Goal: Transaction & Acquisition: Purchase product/service

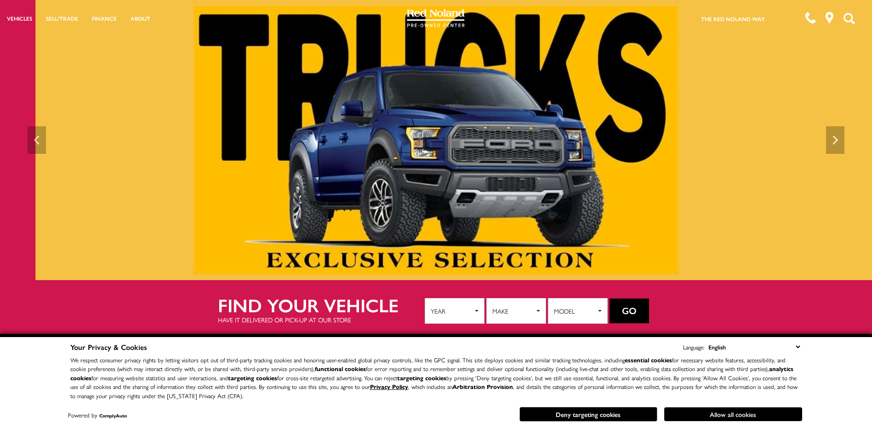
click at [715, 412] on button "Allow all cookies" at bounding box center [733, 415] width 138 height 14
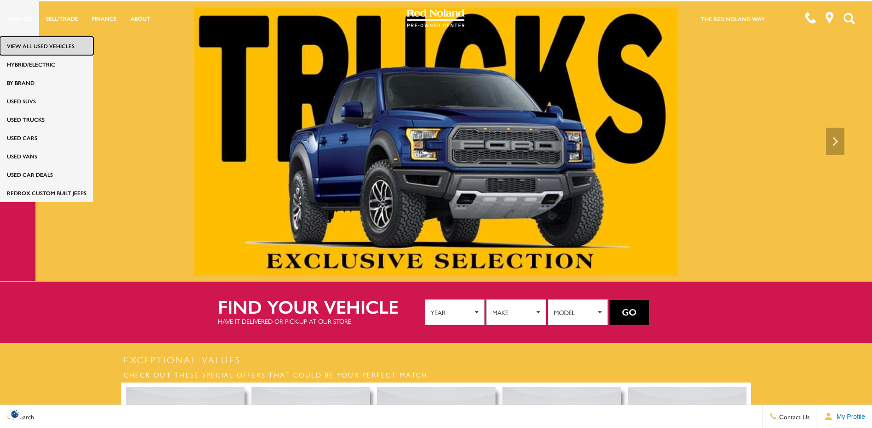
click at [24, 42] on link "View All Used Vehicles" at bounding box center [46, 46] width 93 height 18
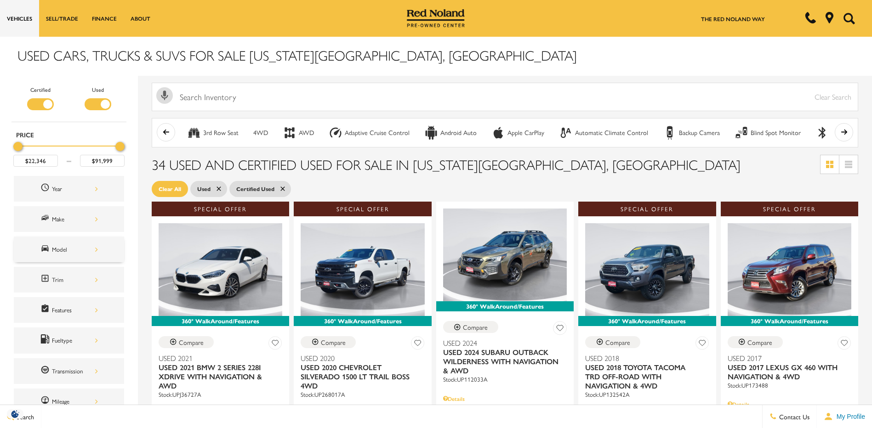
click at [97, 246] on div "Model" at bounding box center [75, 250] width 46 height 10
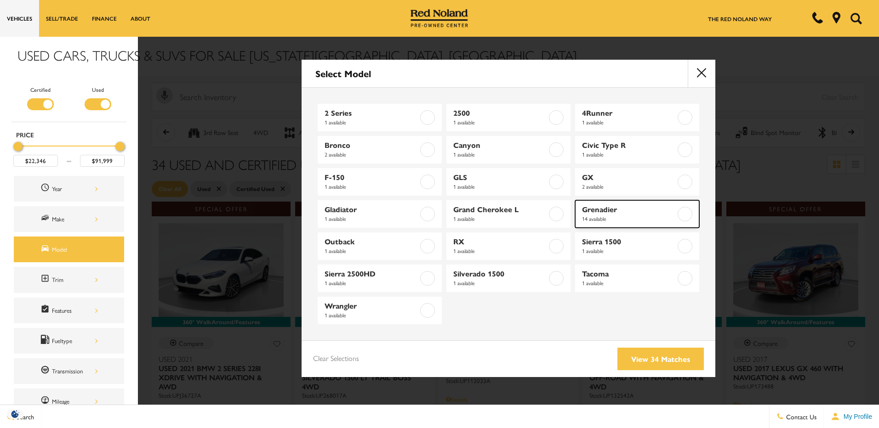
click at [688, 213] on label at bounding box center [684, 214] width 15 height 15
type input "$66,999"
checkbox input "true"
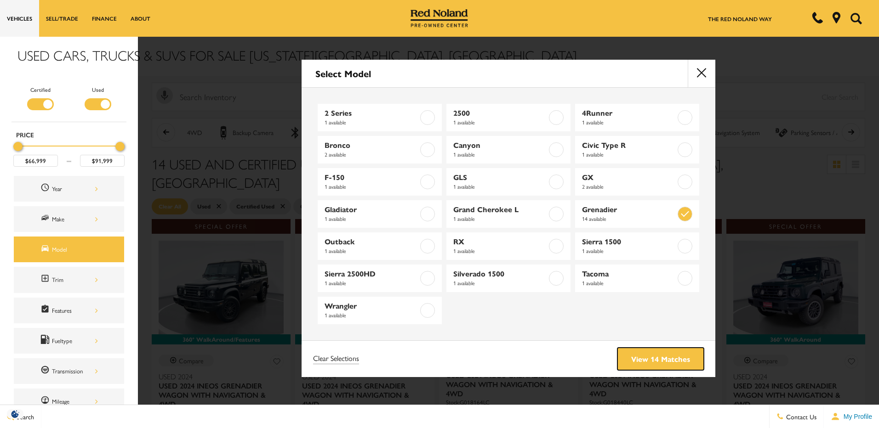
click at [664, 358] on link "View 14 Matches" at bounding box center [660, 359] width 86 height 23
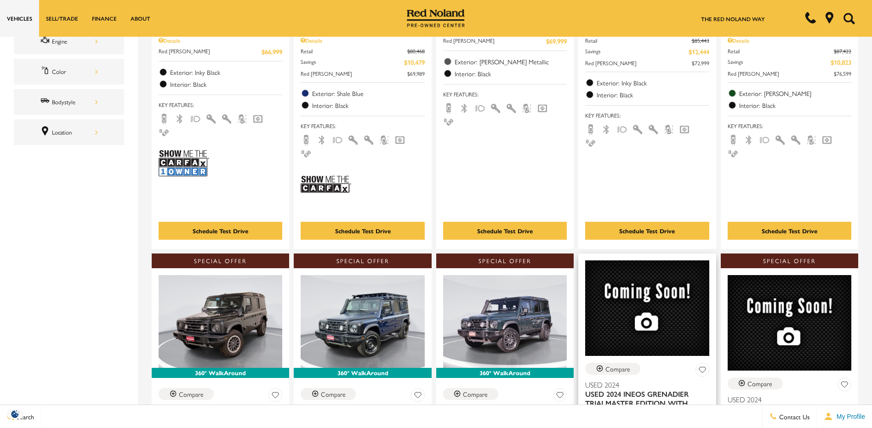
scroll to position [368, 0]
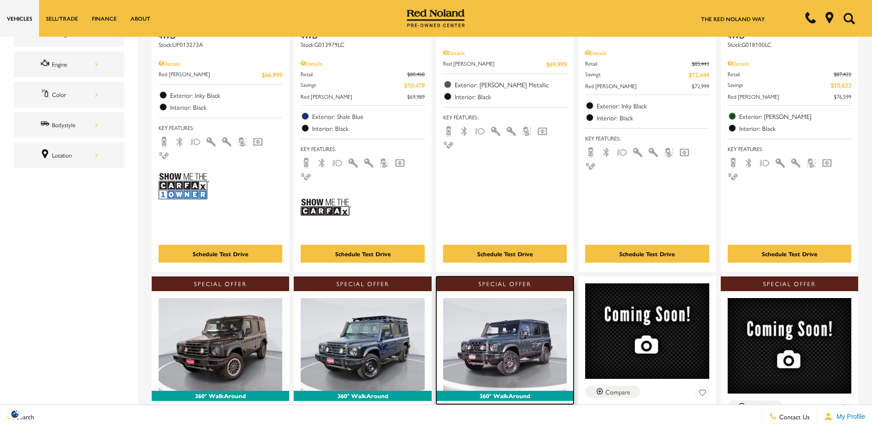
click at [508, 291] on div at bounding box center [504, 341] width 137 height 100
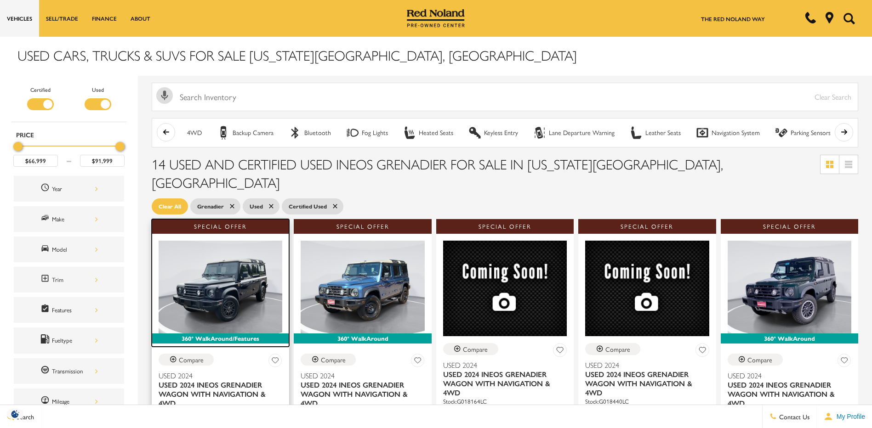
click at [220, 259] on div at bounding box center [220, 284] width 137 height 100
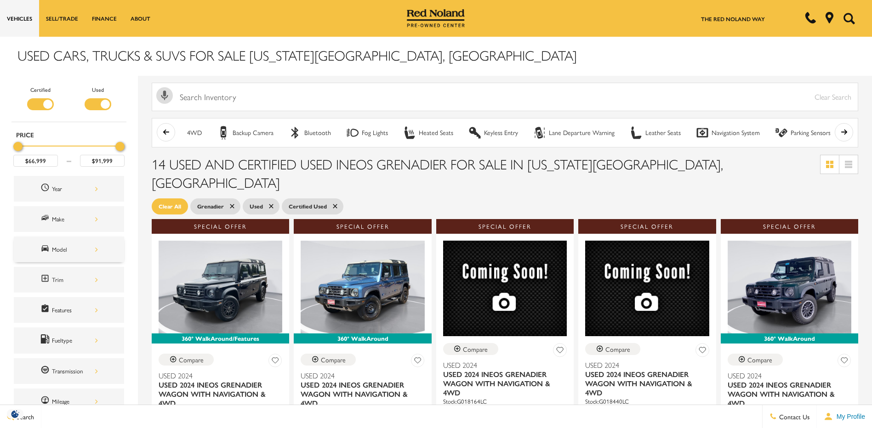
click at [95, 248] on div "Model" at bounding box center [75, 250] width 46 height 10
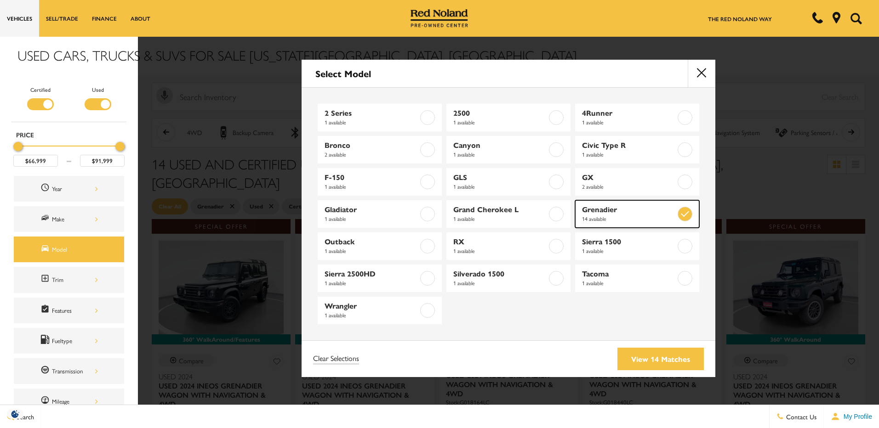
click at [687, 213] on label at bounding box center [684, 214] width 15 height 15
type input "$22,346"
checkbox input "false"
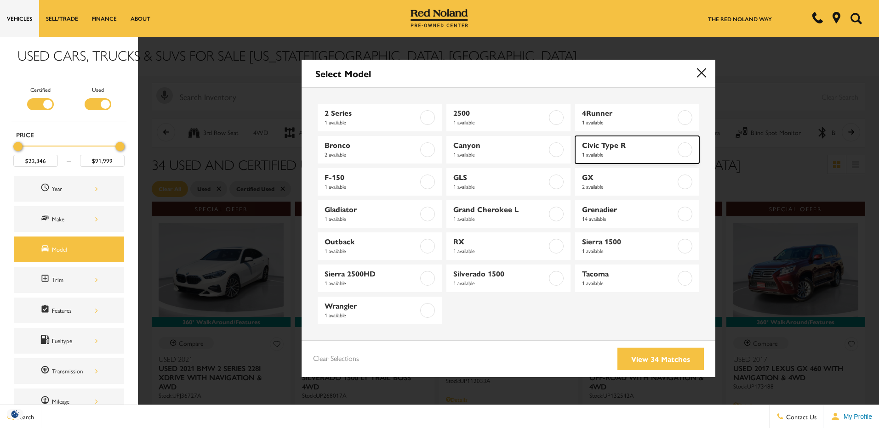
click at [689, 150] on label at bounding box center [684, 149] width 15 height 15
type input "$42,898"
checkbox input "true"
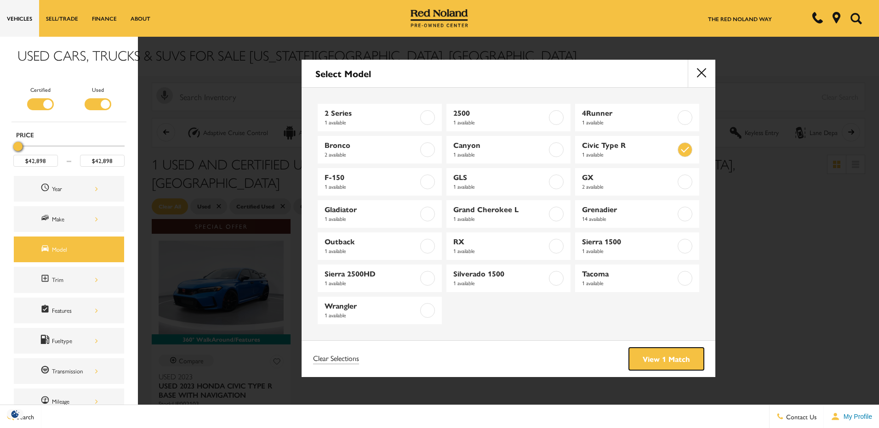
click at [673, 359] on link "View 1 Match" at bounding box center [666, 359] width 75 height 23
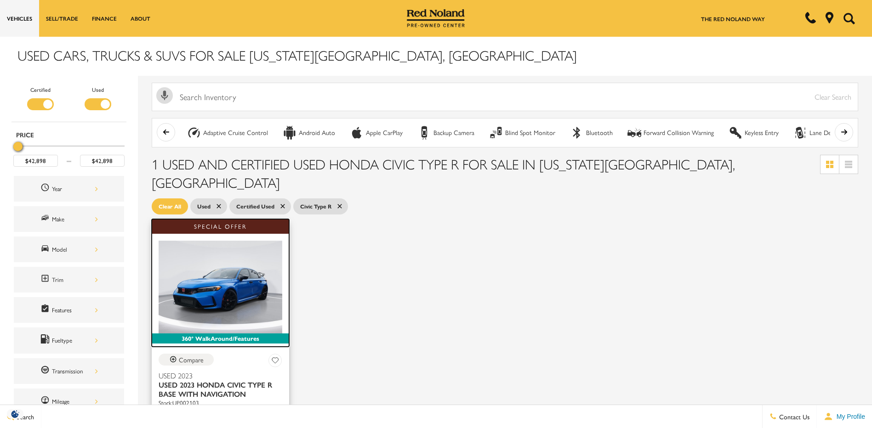
click at [200, 243] on div at bounding box center [220, 284] width 137 height 100
